Goal: Find specific page/section: Find specific page/section

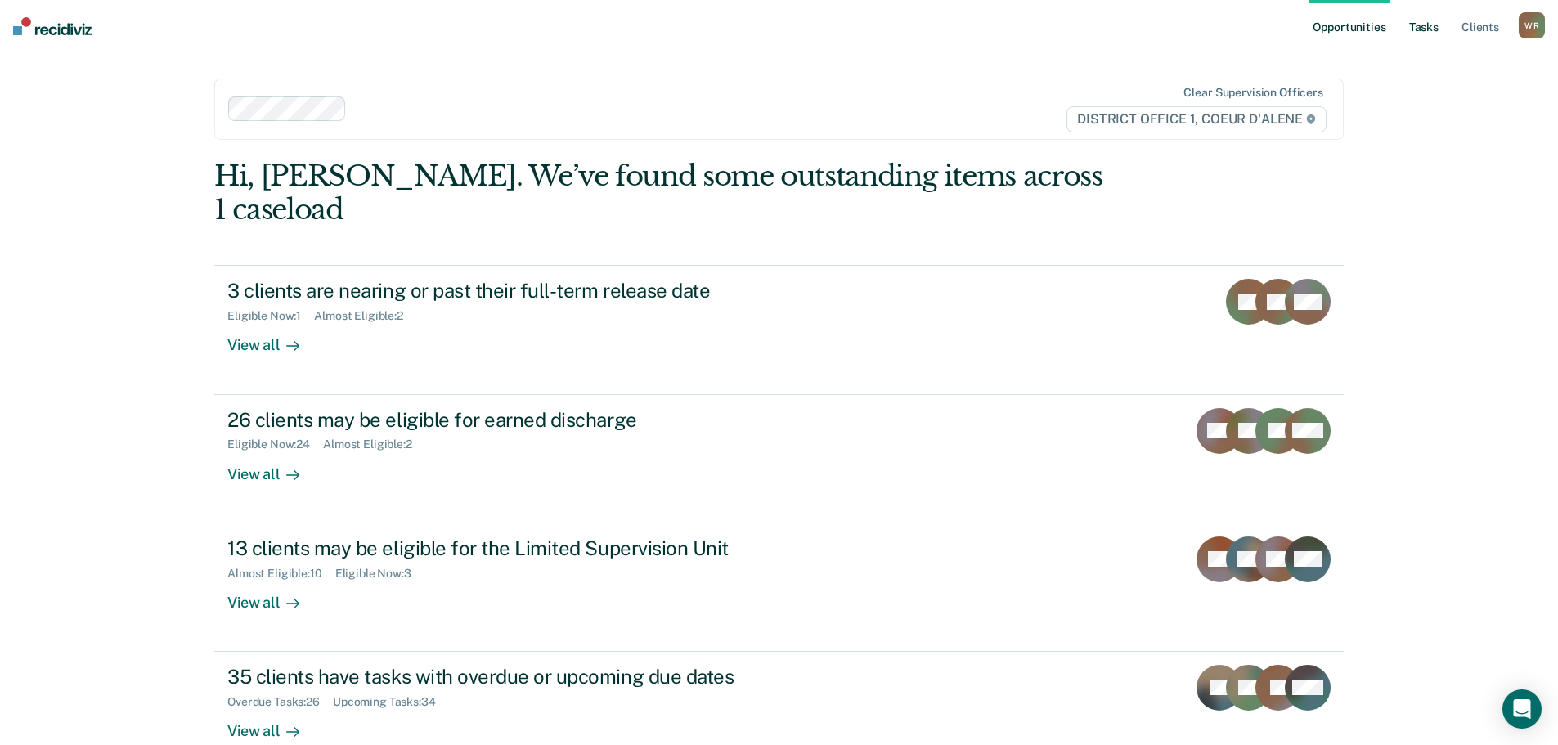
click at [1433, 17] on link "Tasks" at bounding box center [1424, 26] width 36 height 52
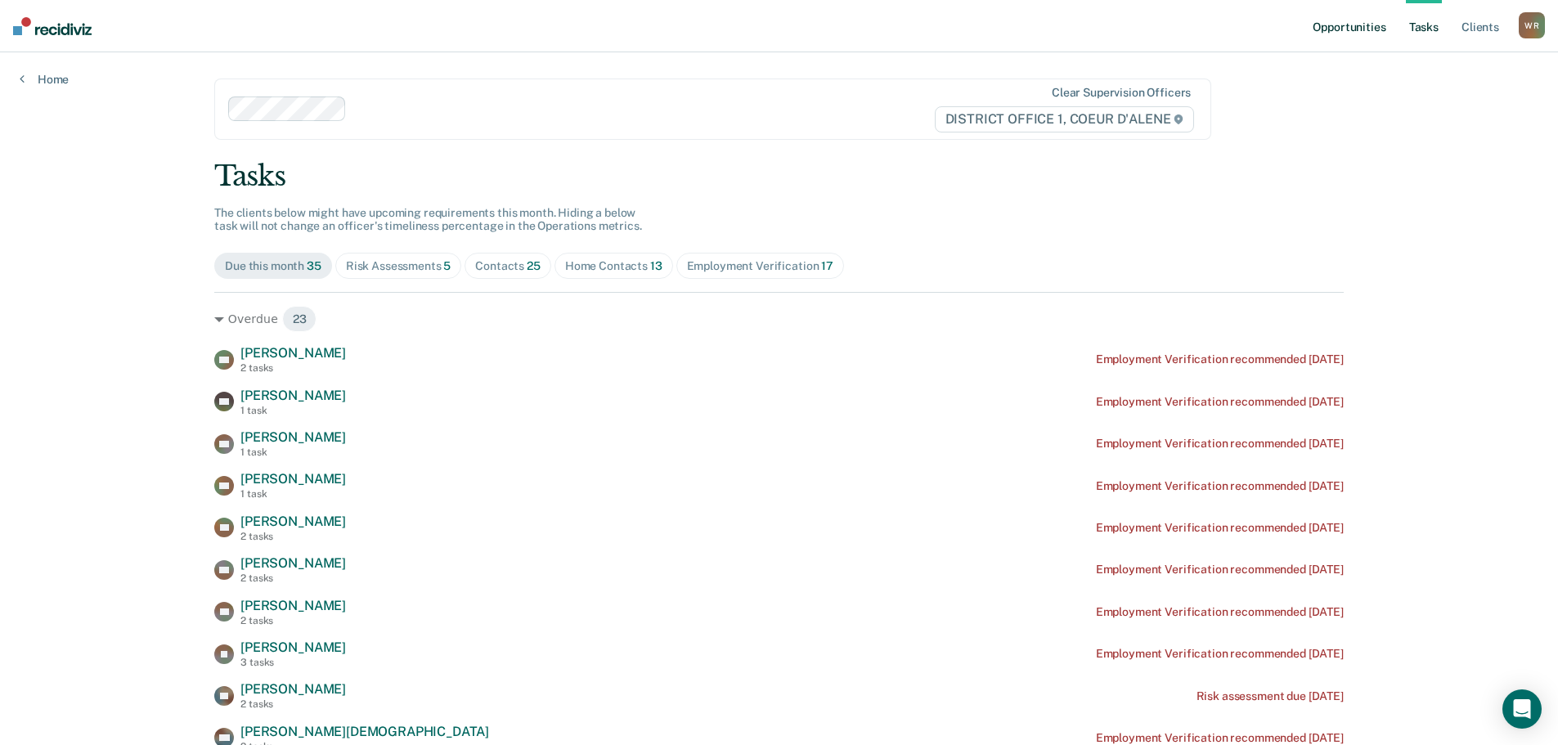
click at [1344, 30] on link "Opportunities" at bounding box center [1348, 26] width 79 height 52
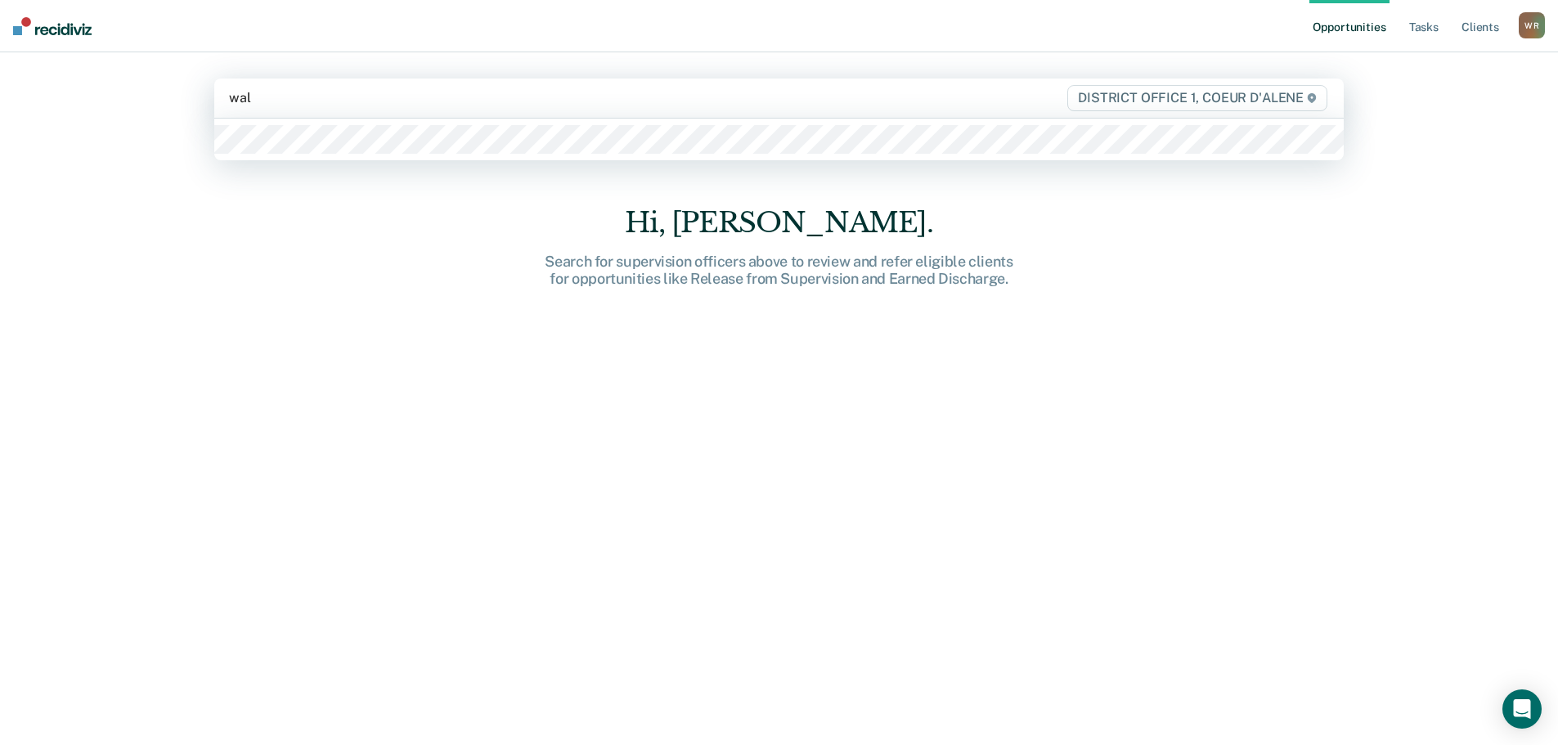
type input "[PERSON_NAME]"
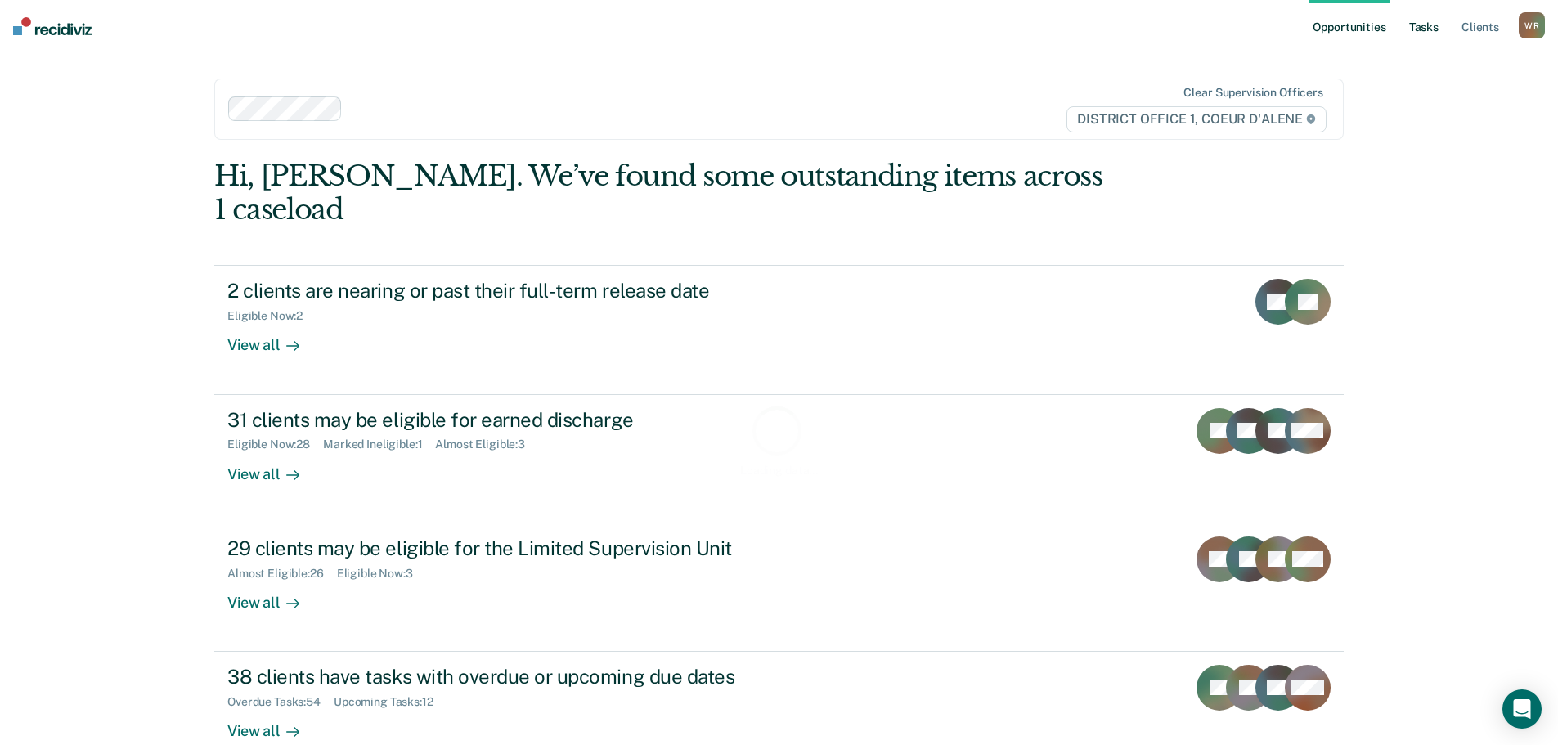
click at [1432, 24] on link "Tasks" at bounding box center [1424, 26] width 36 height 52
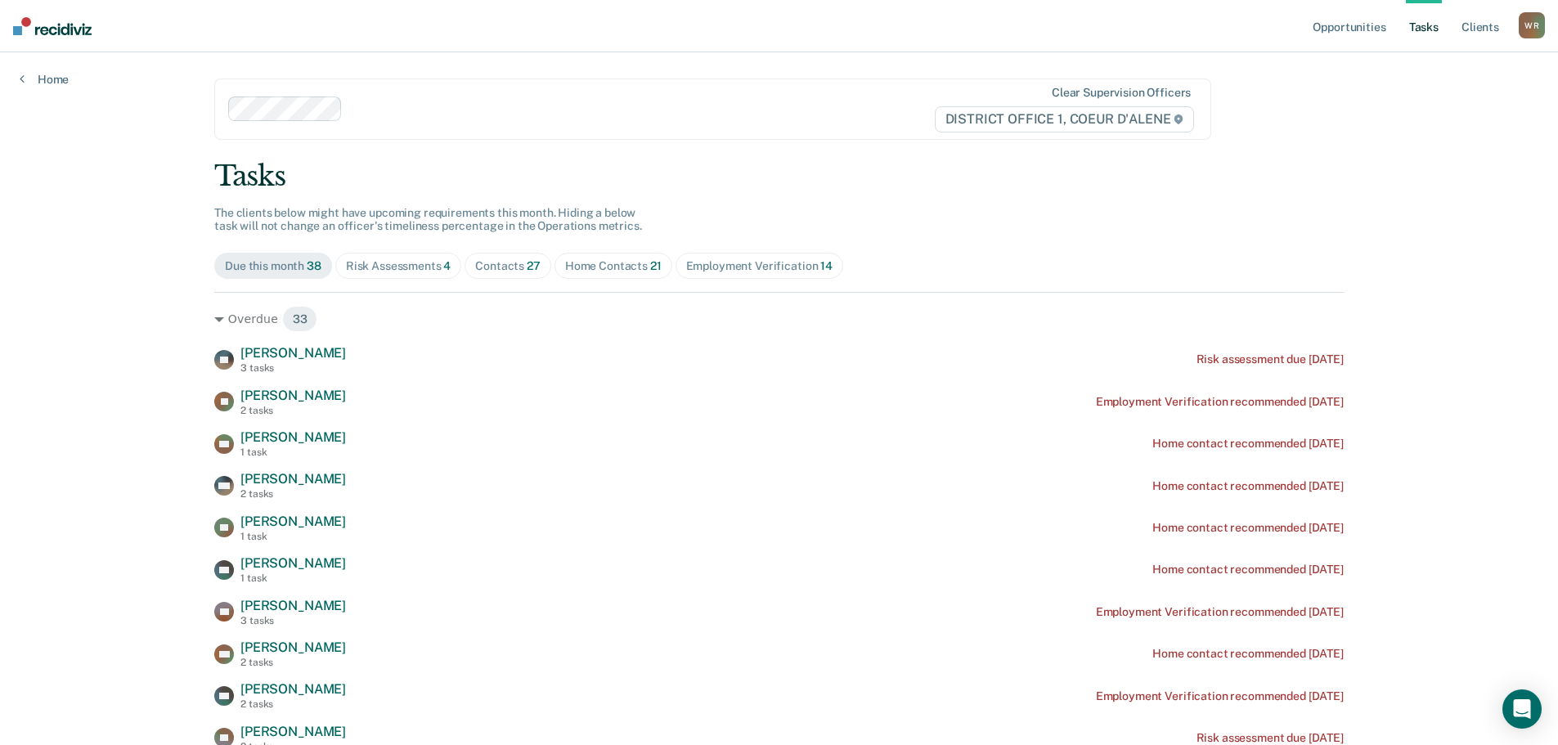
click at [507, 261] on div "Contacts 27" at bounding box center [507, 266] width 65 height 14
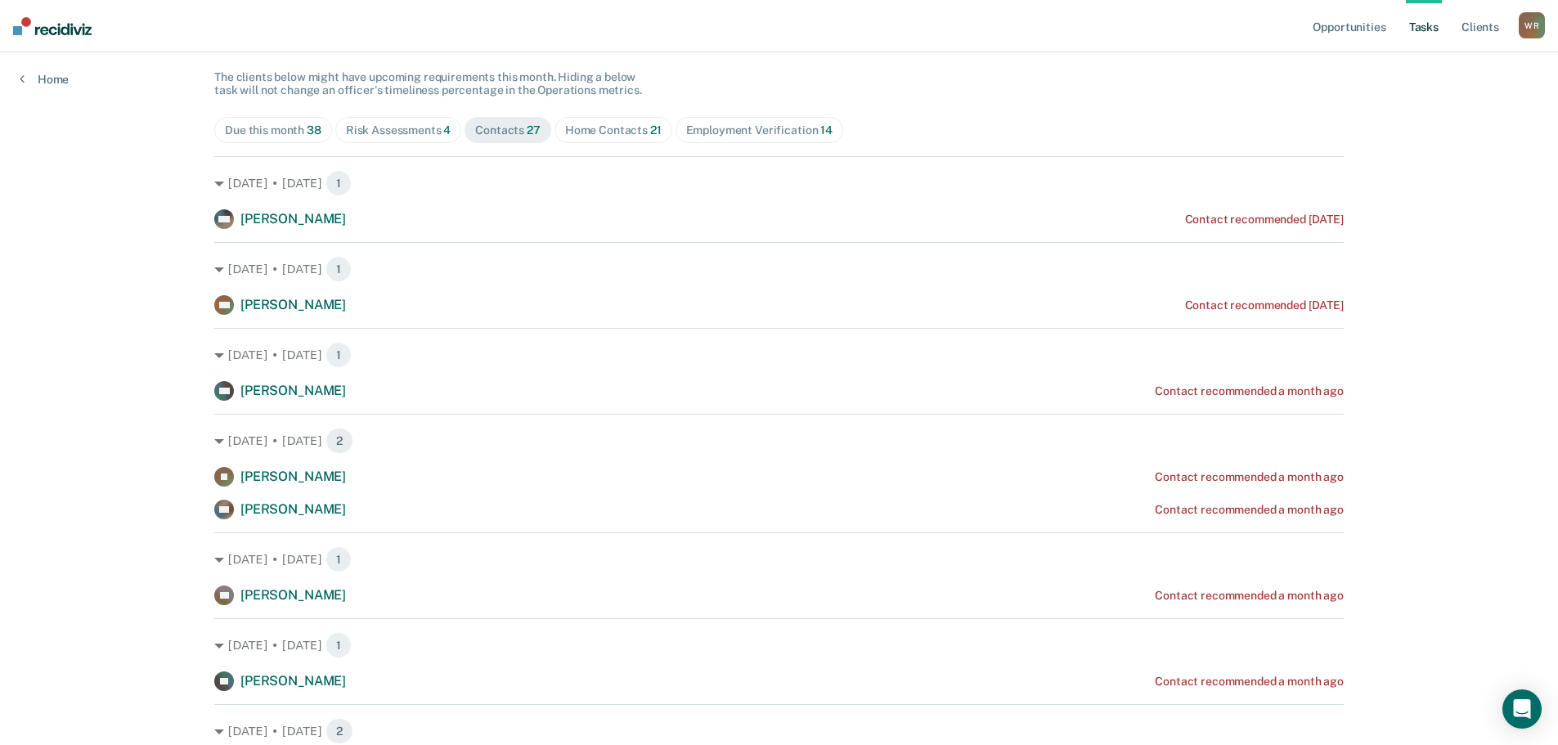
scroll to position [127, 0]
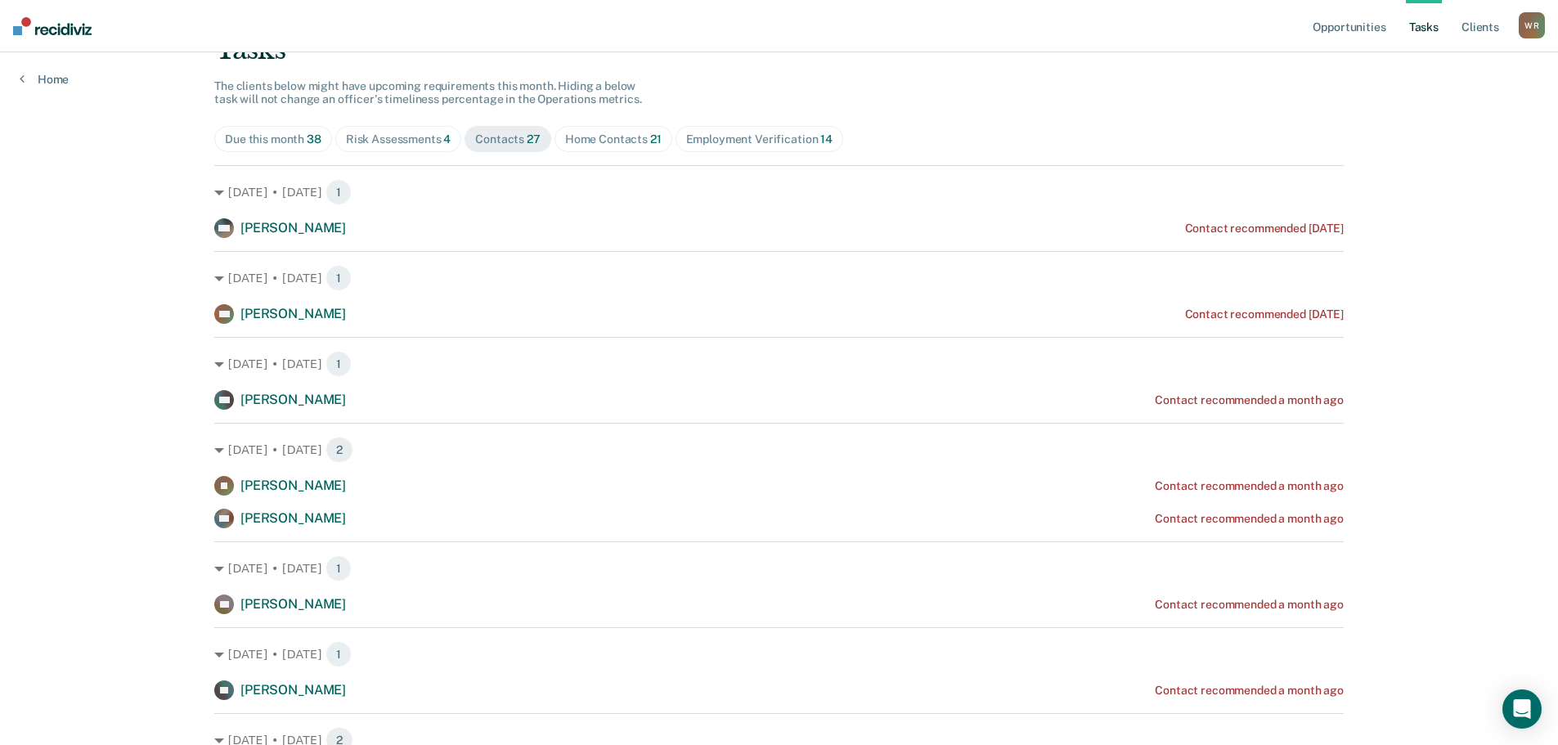
click at [635, 133] on div "Home Contacts 21" at bounding box center [613, 139] width 96 height 14
click at [505, 135] on div "Contacts 27" at bounding box center [507, 139] width 65 height 14
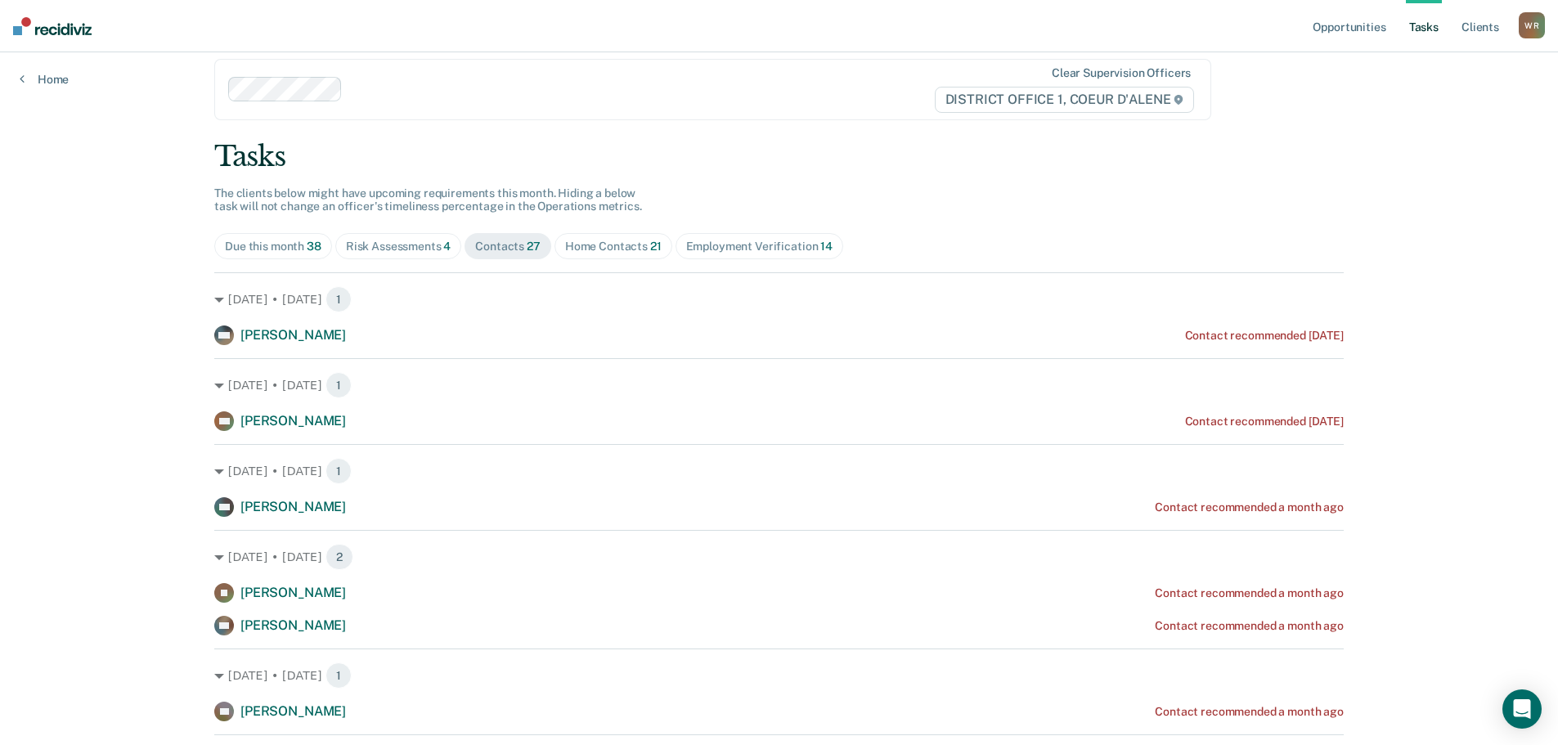
scroll to position [0, 0]
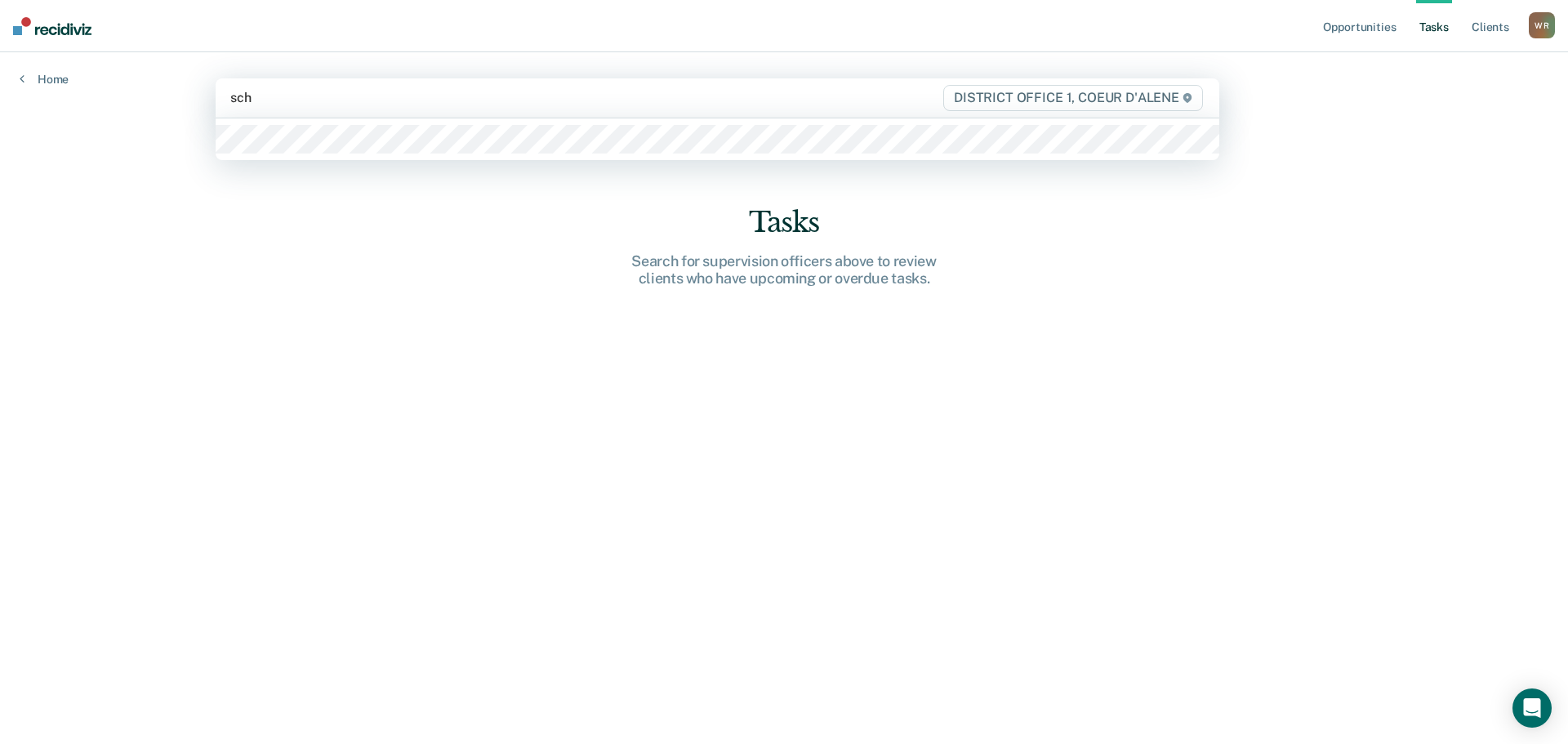
type input "schr"
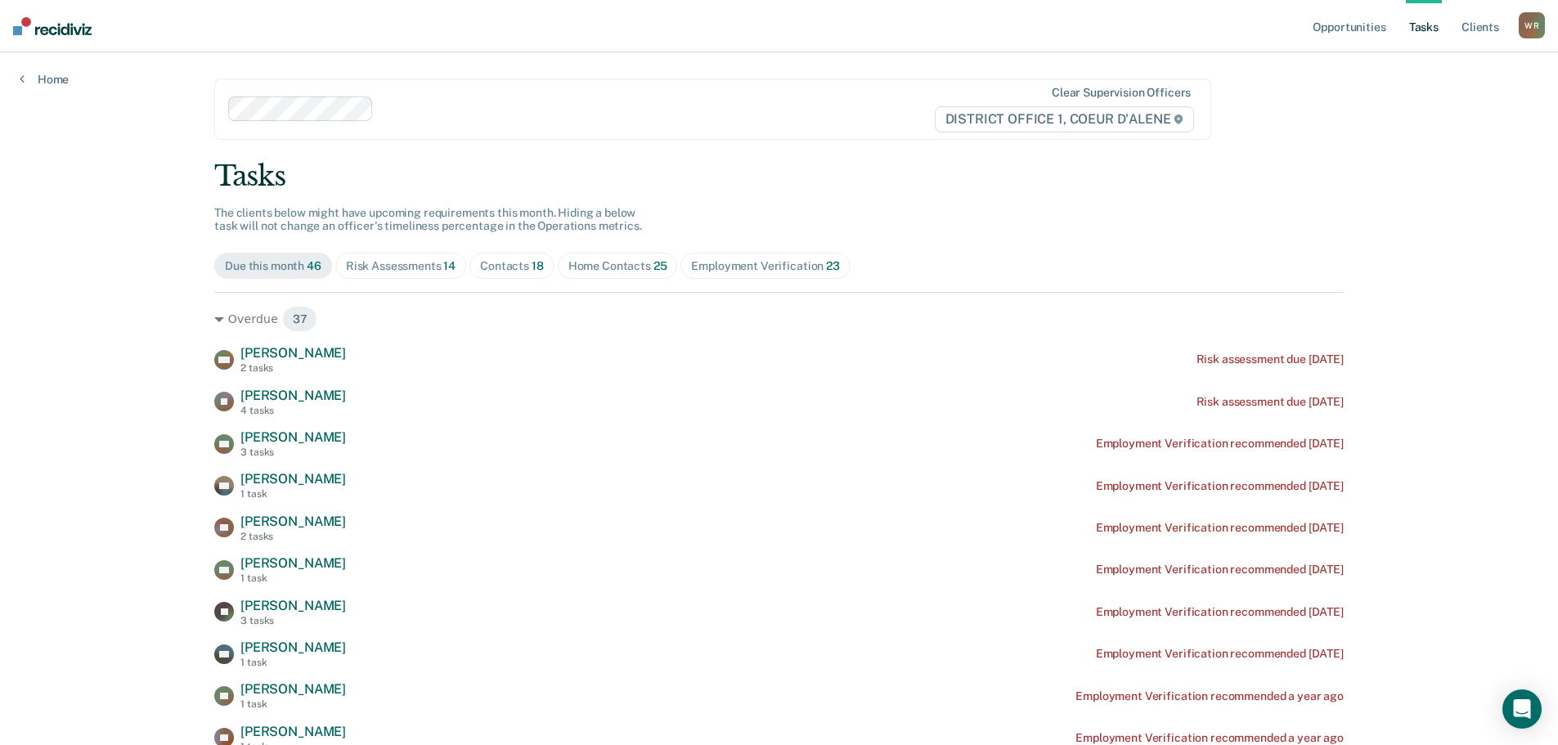
click at [507, 273] on span "Contacts 18" at bounding box center [511, 266] width 85 height 26
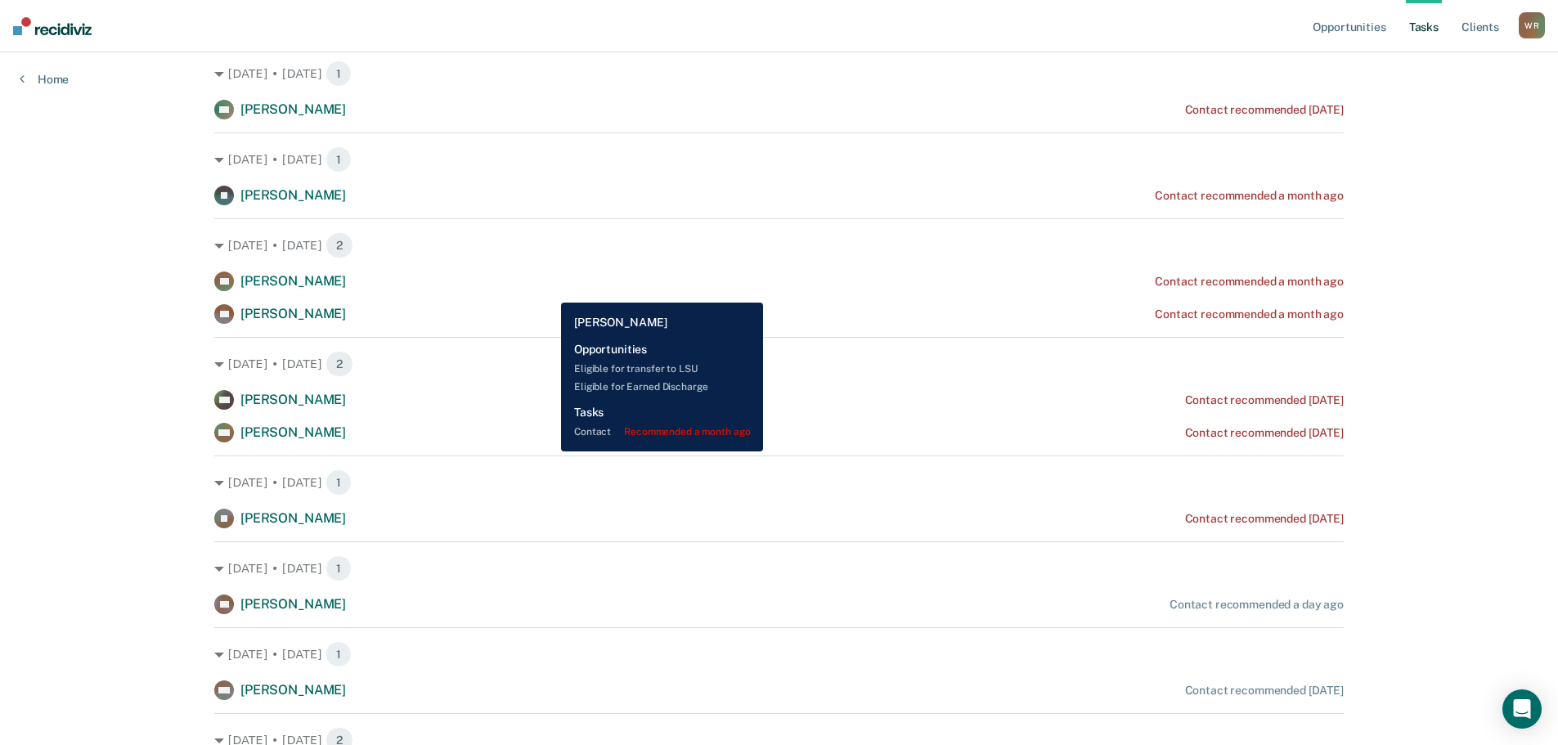
scroll to position [164, 0]
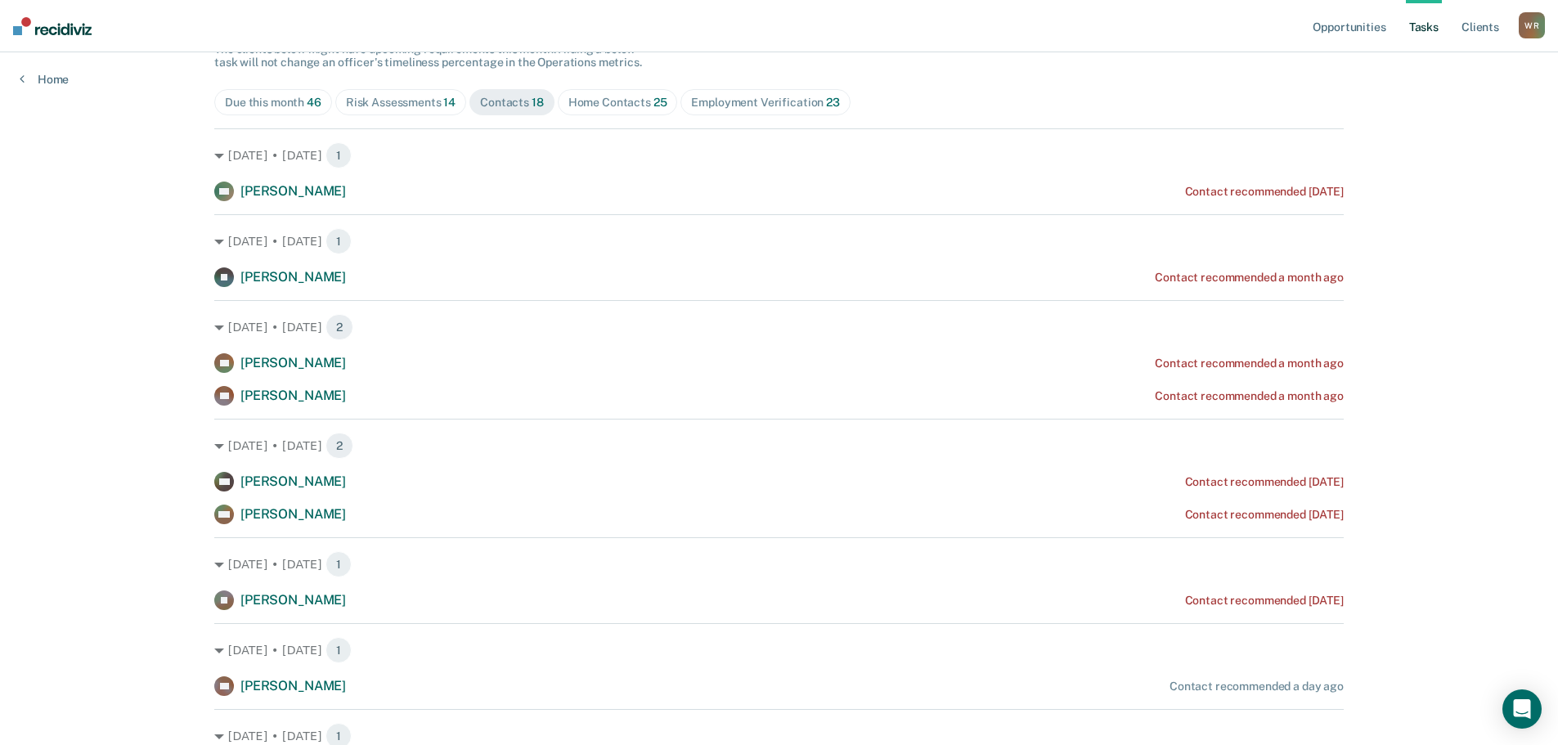
click at [599, 100] on div "Home Contacts 25" at bounding box center [617, 103] width 99 height 14
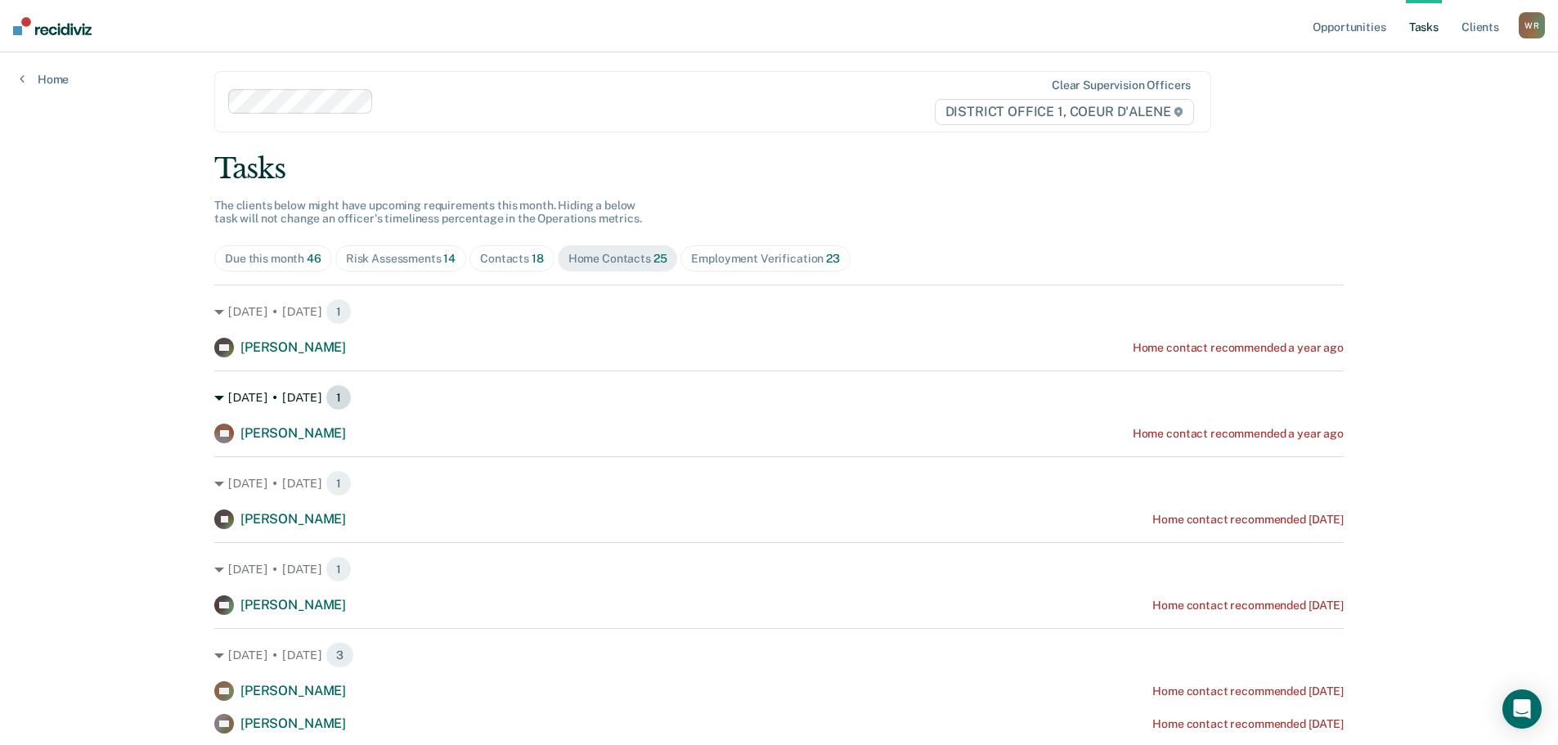
scroll to position [0, 0]
